Goal: Task Accomplishment & Management: Manage account settings

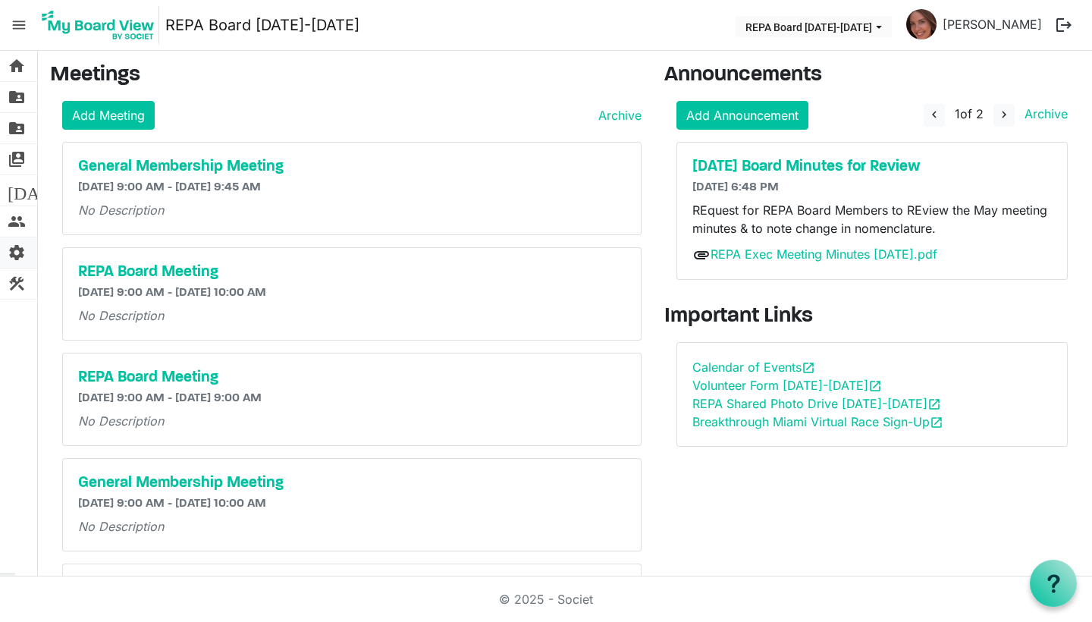
click at [26, 253] on link "settings Board Configuration" at bounding box center [18, 252] width 37 height 30
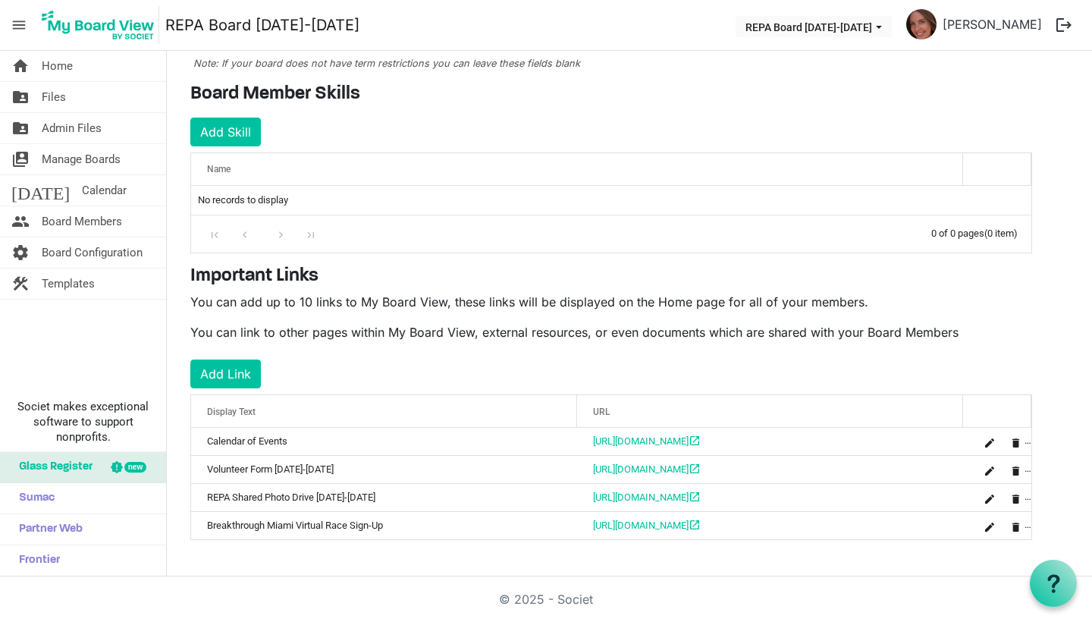
scroll to position [194, 0]
click at [231, 370] on button "Add Link" at bounding box center [225, 374] width 71 height 29
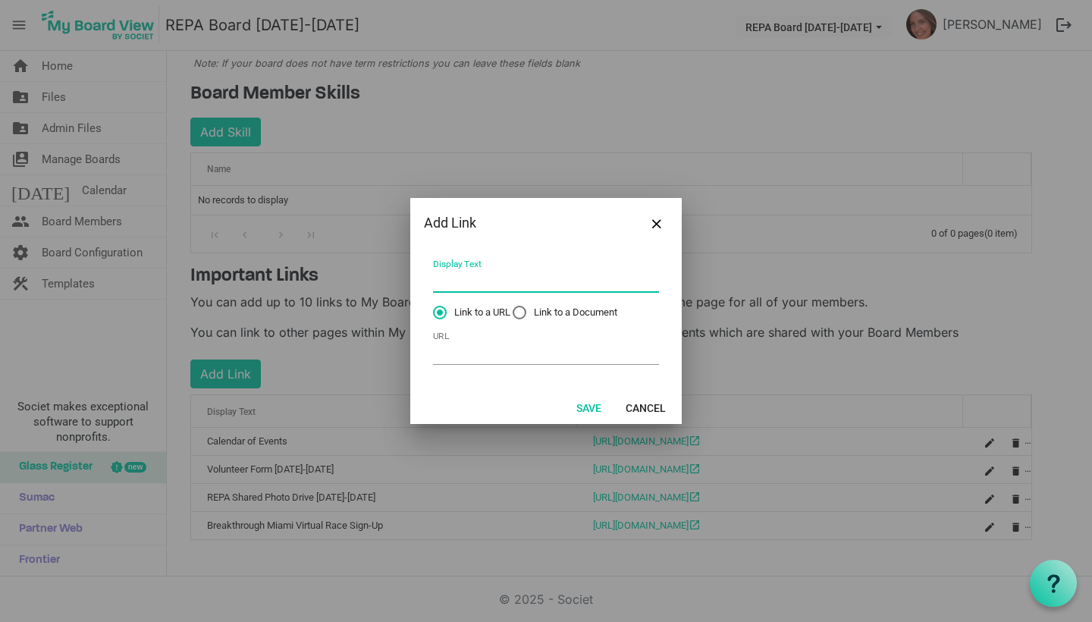
click at [514, 283] on input "Display Text" at bounding box center [546, 281] width 226 height 24
type input "Clear bags for Sporting events"
click at [554, 362] on input "URL" at bounding box center [546, 353] width 226 height 24
paste input "[URL][DOMAIN_NAME]"
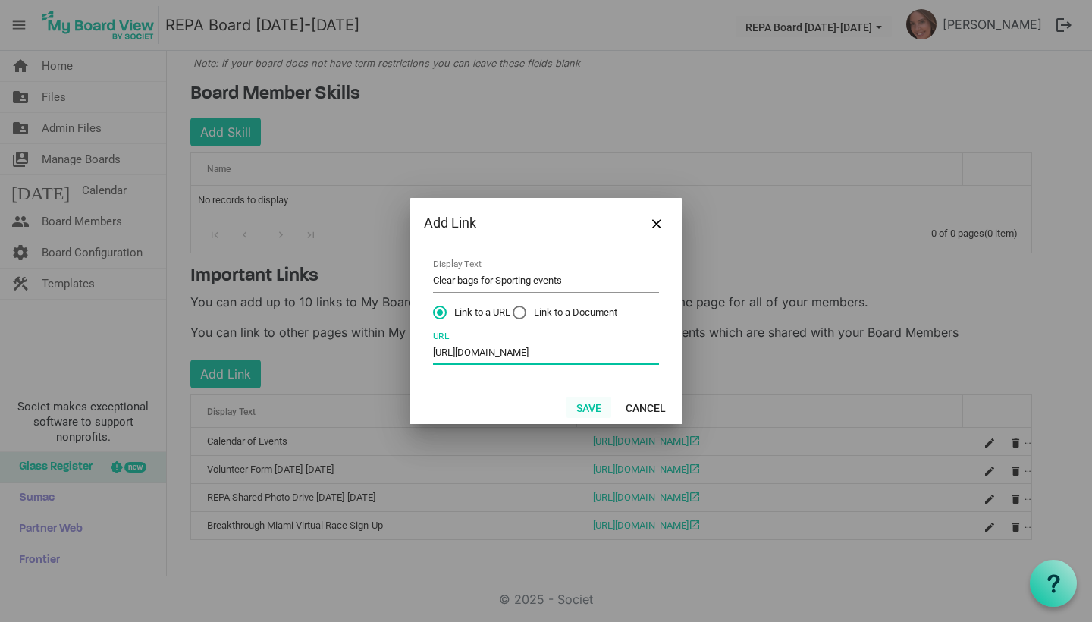
type input "[URL][DOMAIN_NAME]"
click at [596, 410] on button "Save" at bounding box center [589, 407] width 45 height 21
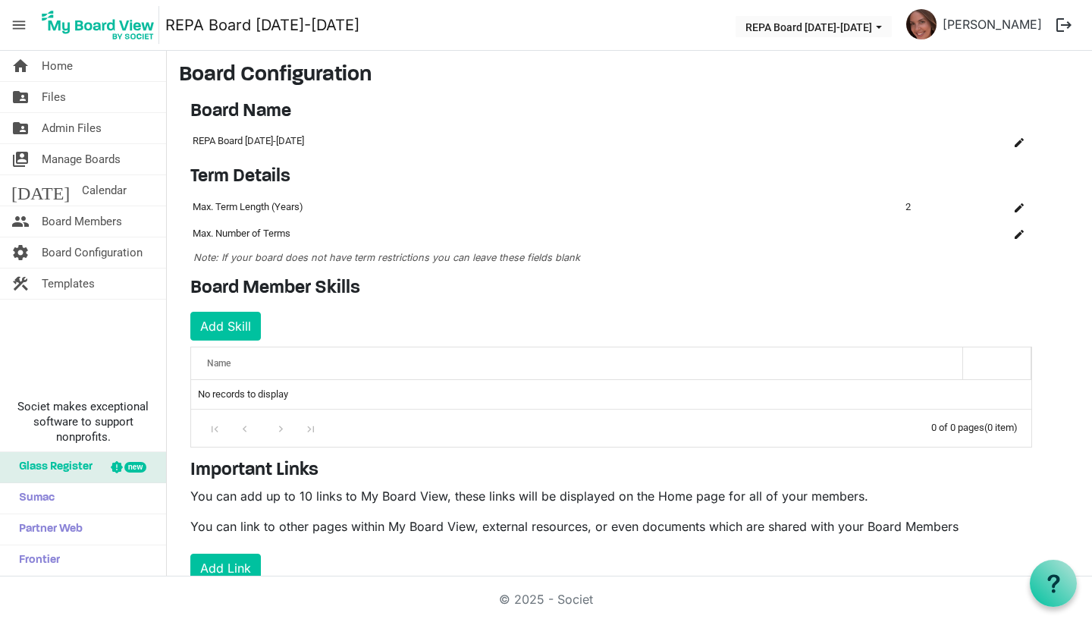
scroll to position [0, 0]
click at [102, 20] on img at bounding box center [98, 25] width 122 height 38
